Goal: Transaction & Acquisition: Purchase product/service

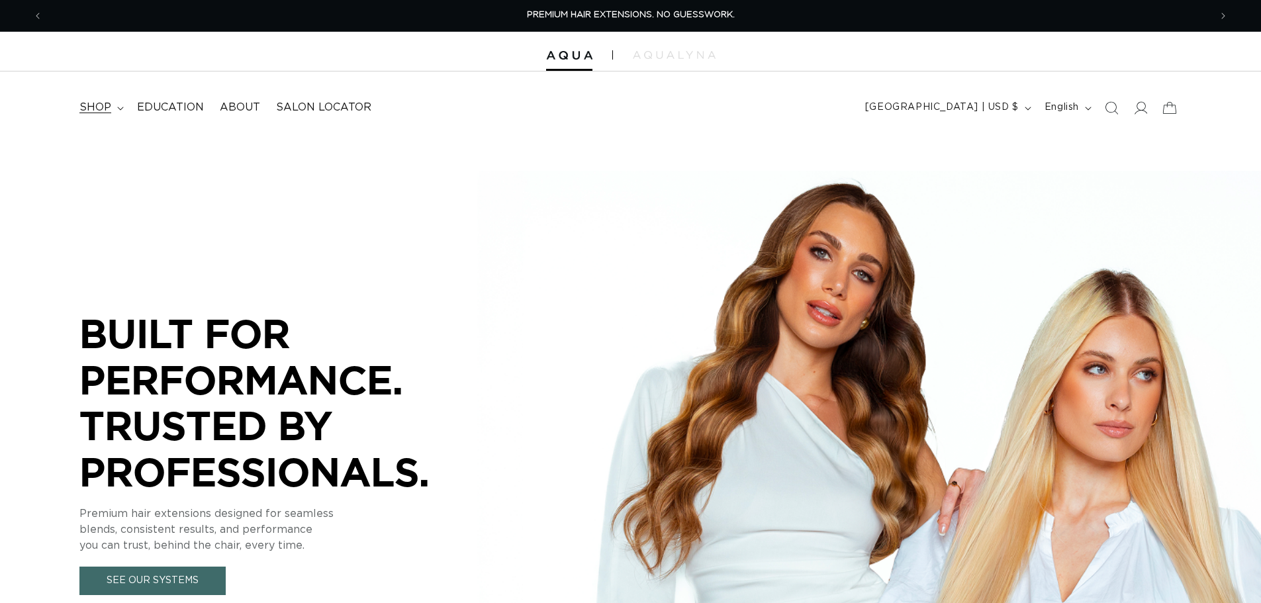
click at [109, 107] on span "shop" at bounding box center [95, 108] width 32 height 14
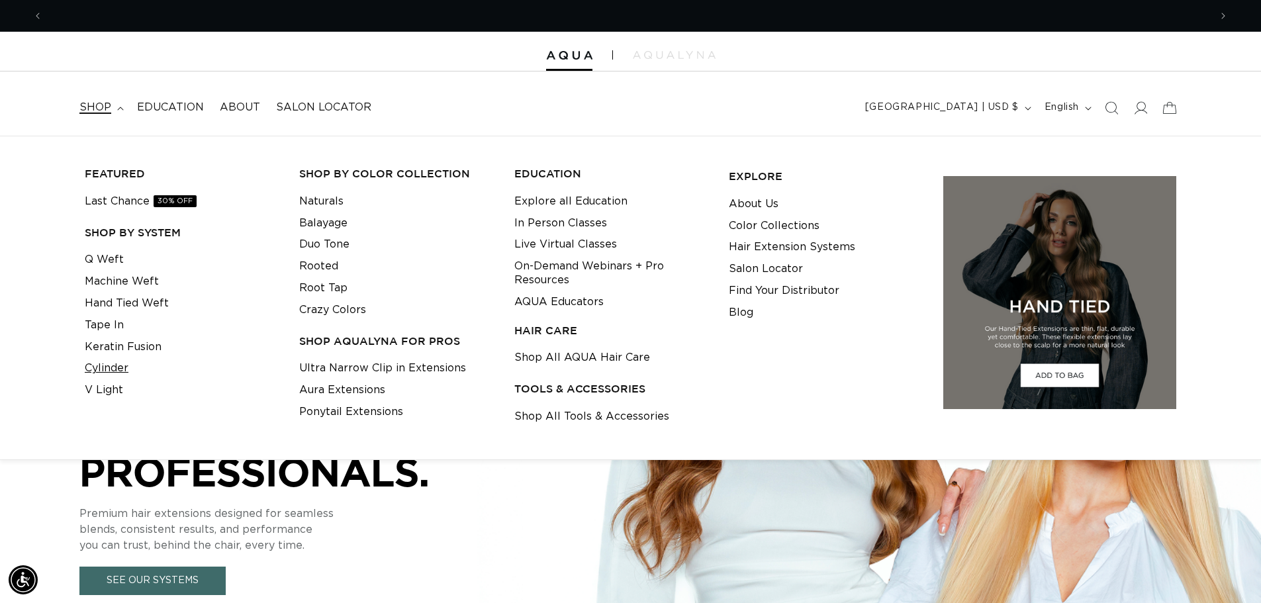
scroll to position [0, 1167]
click at [128, 348] on link "Keratin Fusion" at bounding box center [123, 347] width 77 height 22
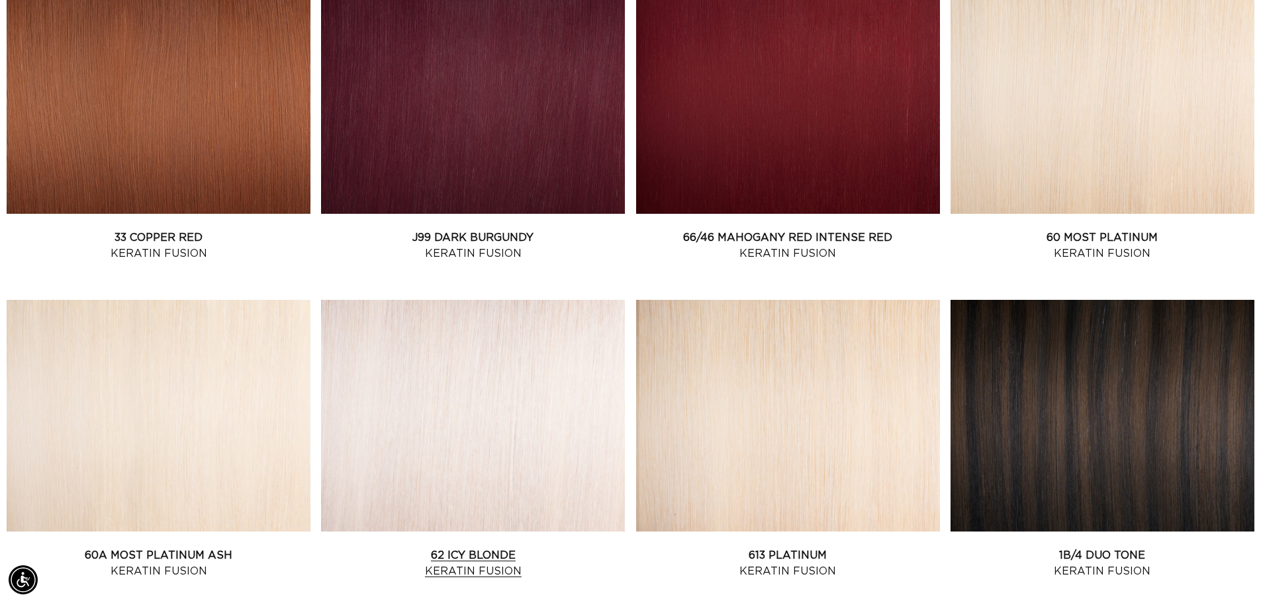
scroll to position [0, 1167]
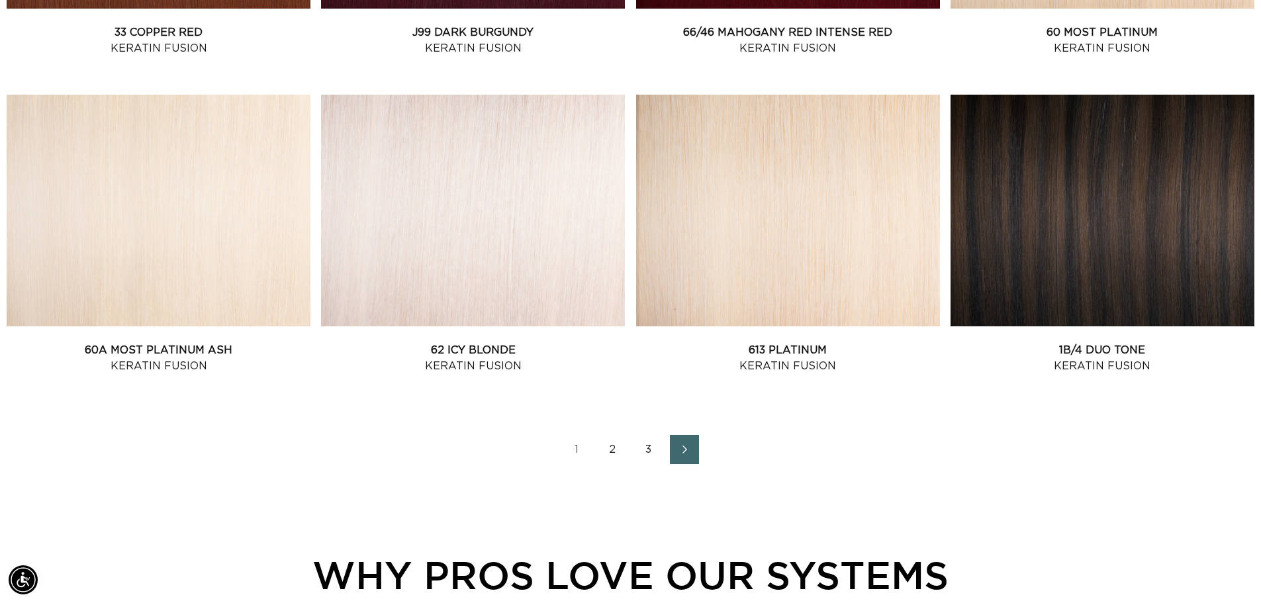
click at [614, 454] on link "2" at bounding box center [613, 449] width 29 height 29
